Goal: Task Accomplishment & Management: Use online tool/utility

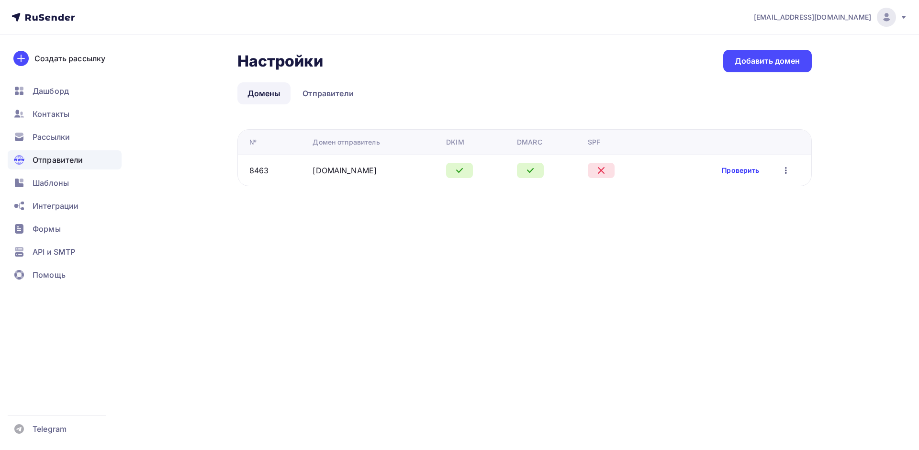
click at [756, 167] on link "Проверить" at bounding box center [740, 171] width 37 height 10
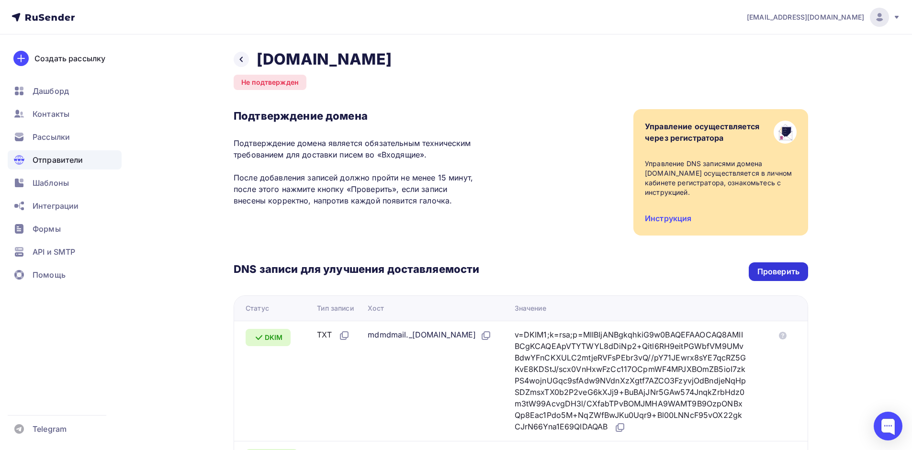
click at [773, 269] on div "Проверить" at bounding box center [778, 271] width 59 height 19
click at [61, 221] on div "Формы" at bounding box center [65, 228] width 114 height 19
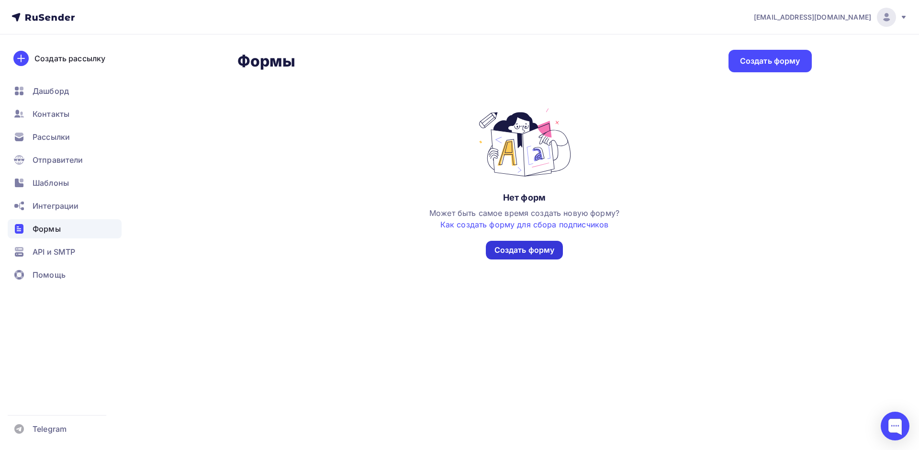
click at [518, 251] on div "Создать форму" at bounding box center [525, 250] width 60 height 11
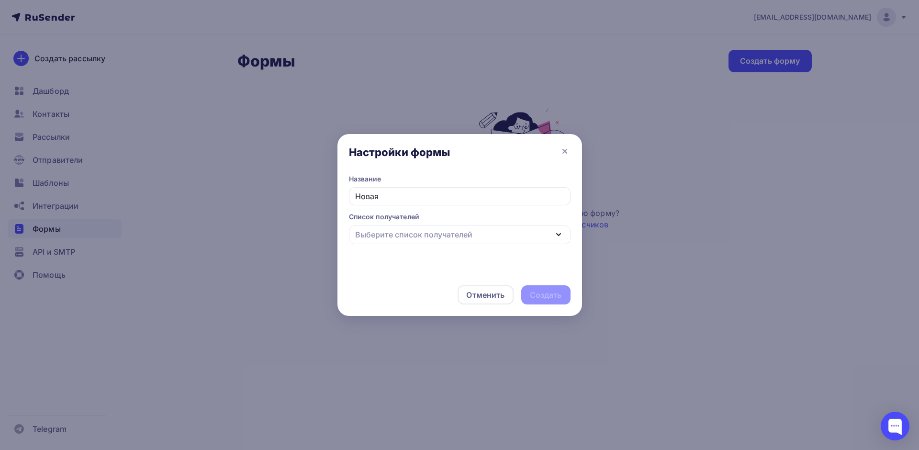
type input "Новая"
click at [523, 232] on div "Выберите список получателей" at bounding box center [460, 234] width 222 height 19
type input "Тест"
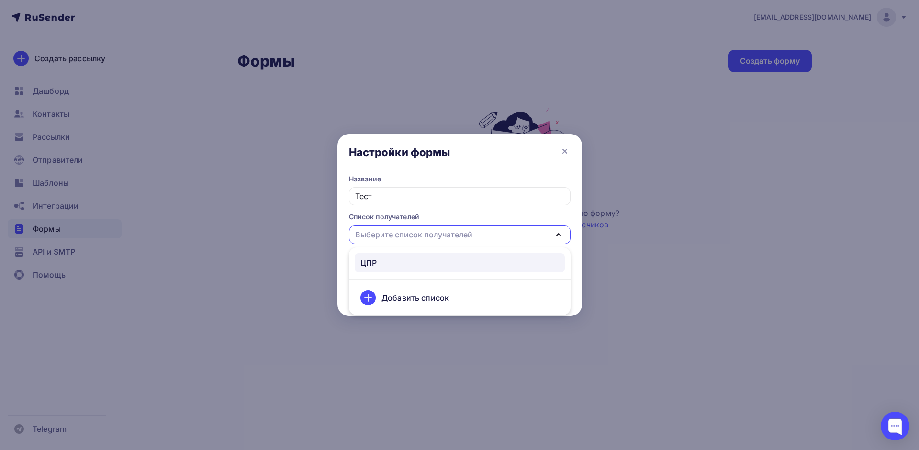
click at [376, 263] on div "ЦПР" at bounding box center [368, 262] width 16 height 11
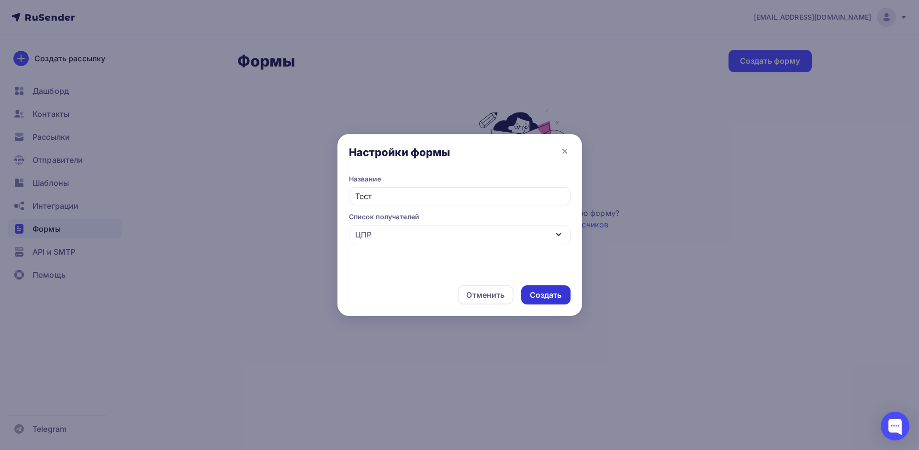
click at [524, 294] on div "Создать" at bounding box center [545, 294] width 49 height 19
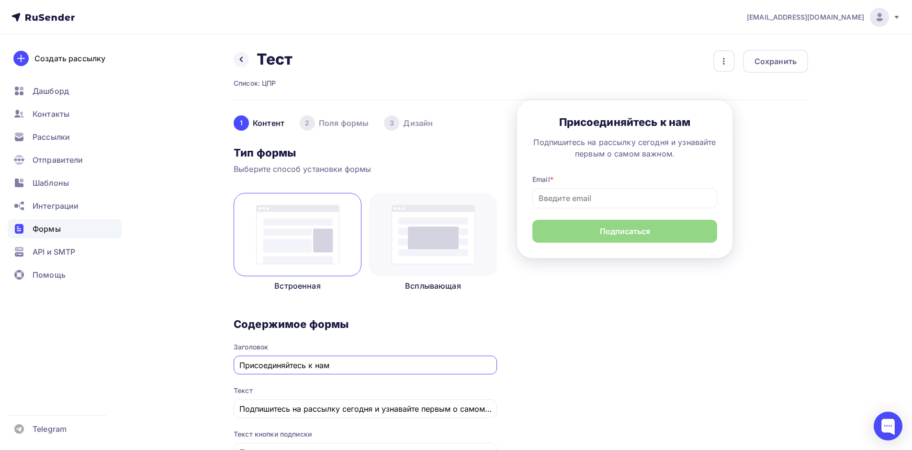
click at [447, 230] on img at bounding box center [433, 234] width 83 height 59
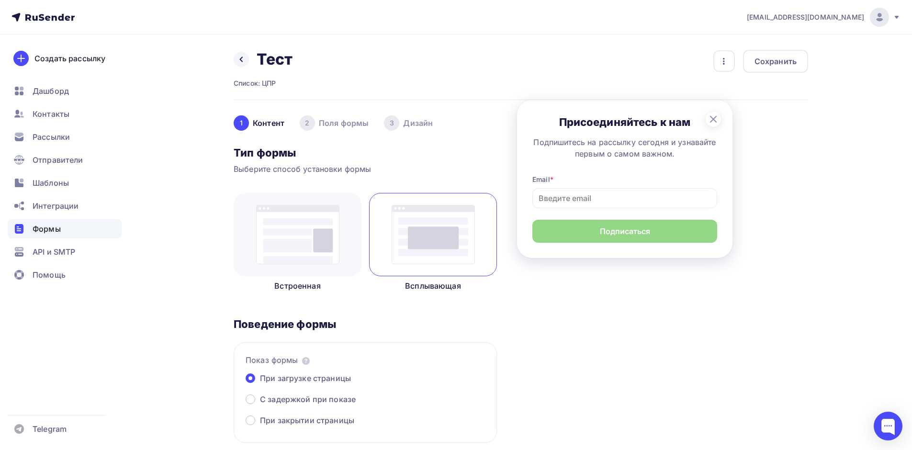
click at [302, 234] on img at bounding box center [297, 234] width 83 height 59
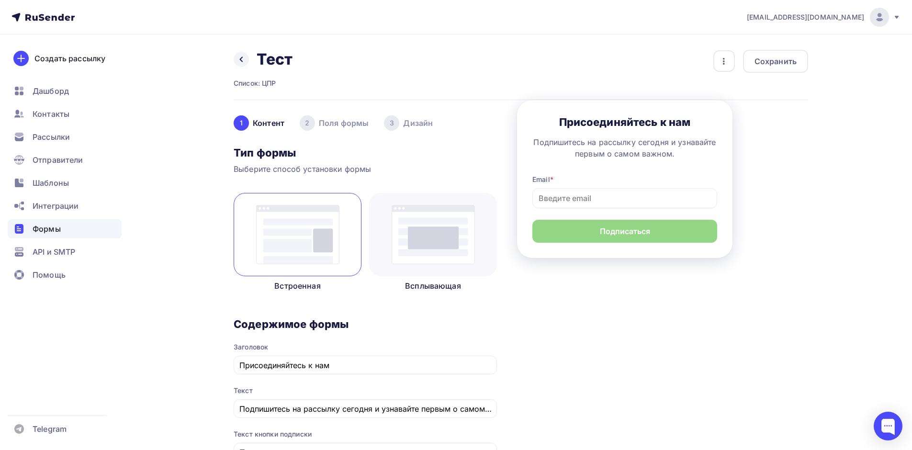
click at [413, 243] on img at bounding box center [433, 234] width 83 height 59
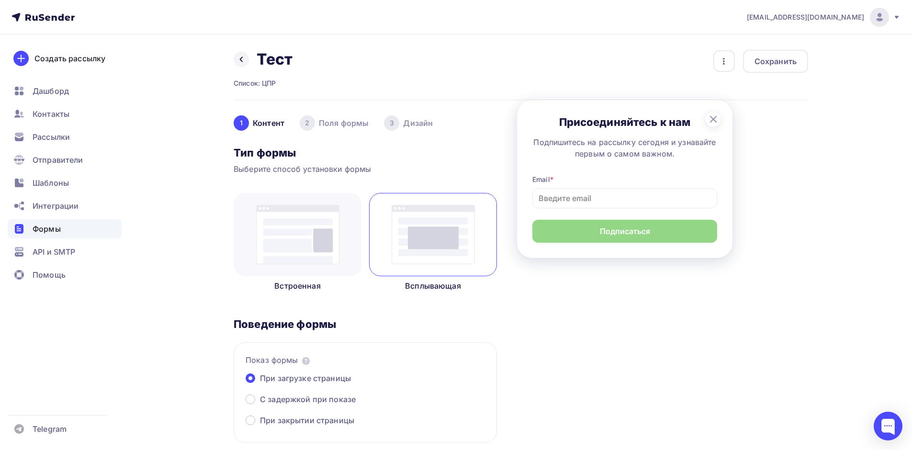
click at [277, 229] on img at bounding box center [297, 234] width 83 height 59
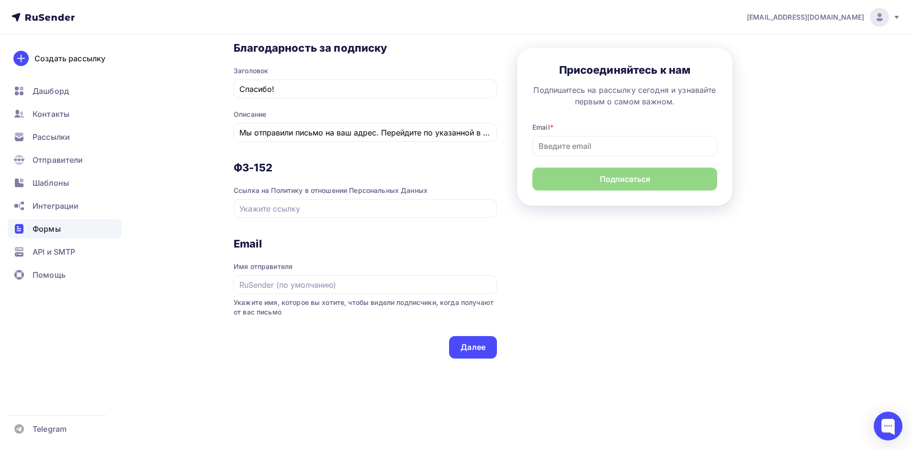
scroll to position [440, 0]
click at [336, 211] on input "text" at bounding box center [365, 207] width 252 height 11
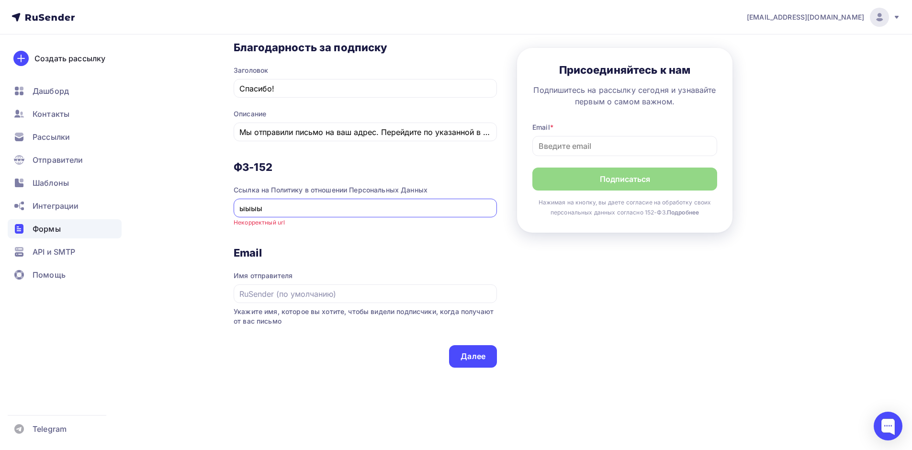
type input "ы"
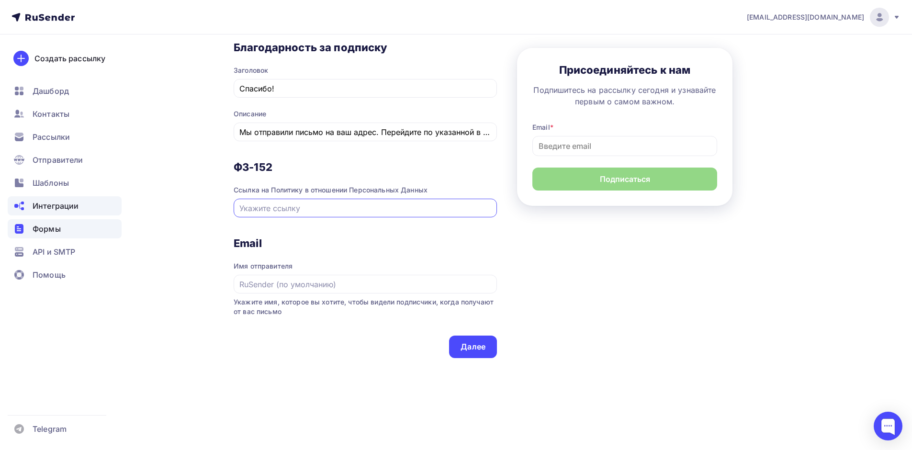
click at [74, 207] on span "Интеграции" at bounding box center [56, 205] width 46 height 11
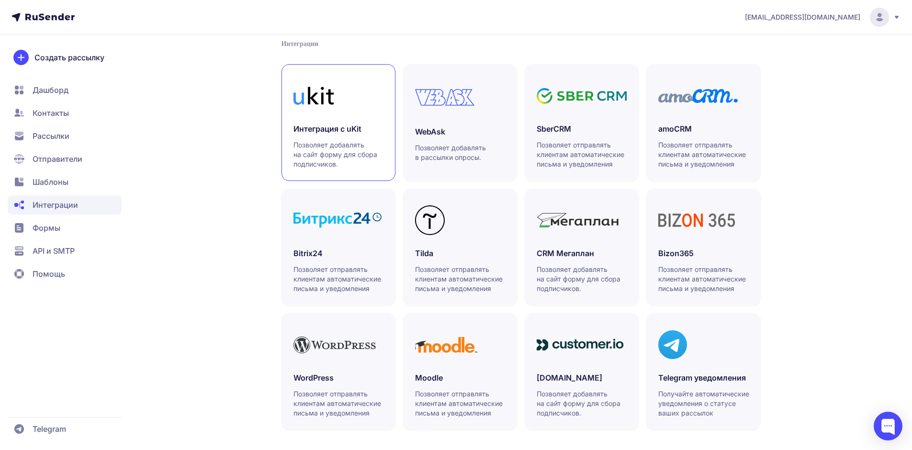
scroll to position [208, 0]
